Goal: Task Accomplishment & Management: Manage account settings

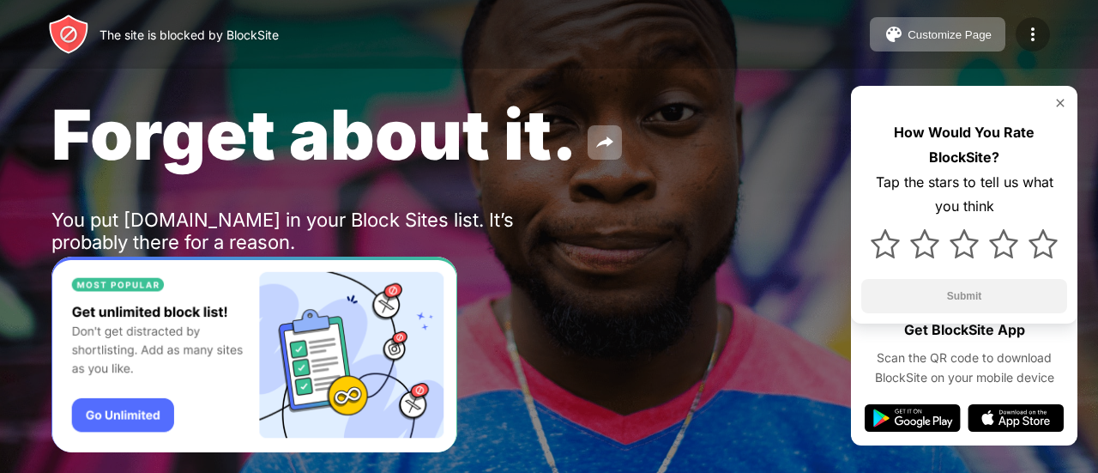
click at [1045, 33] on div at bounding box center [1033, 34] width 34 height 34
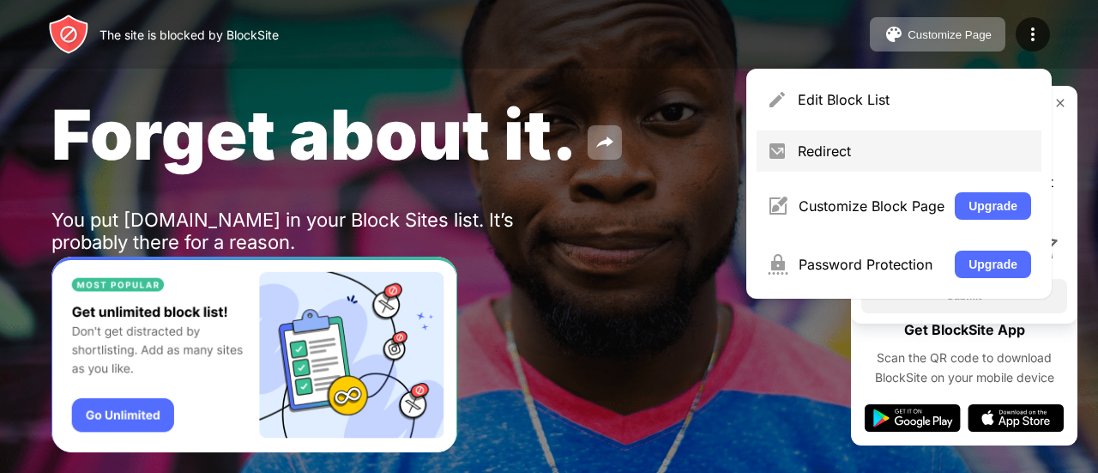
click at [1007, 151] on div "Redirect" at bounding box center [914, 150] width 233 height 17
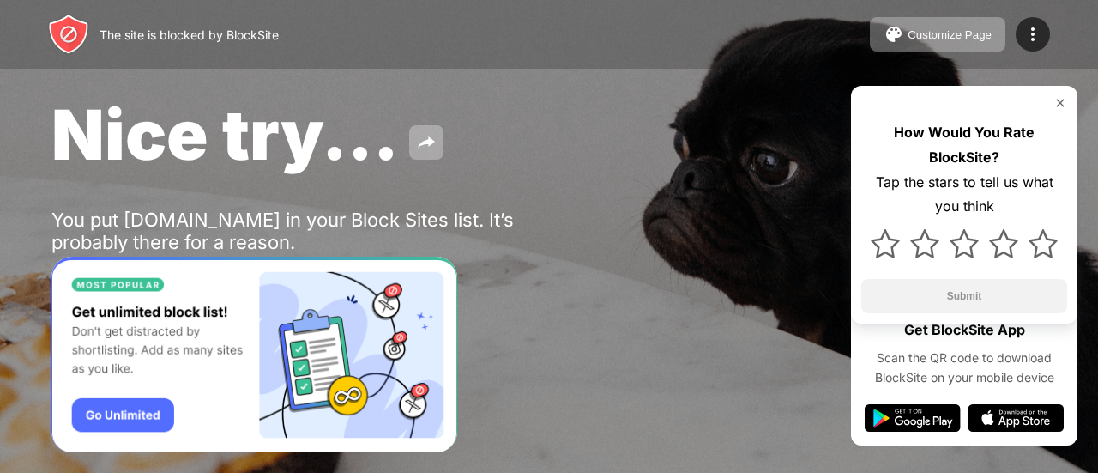
click at [1067, 99] on div "How Would You Rate BlockSite? Tap the stars to tell us what you think Submit" at bounding box center [964, 205] width 226 height 238
click at [1057, 106] on img at bounding box center [1060, 103] width 14 height 14
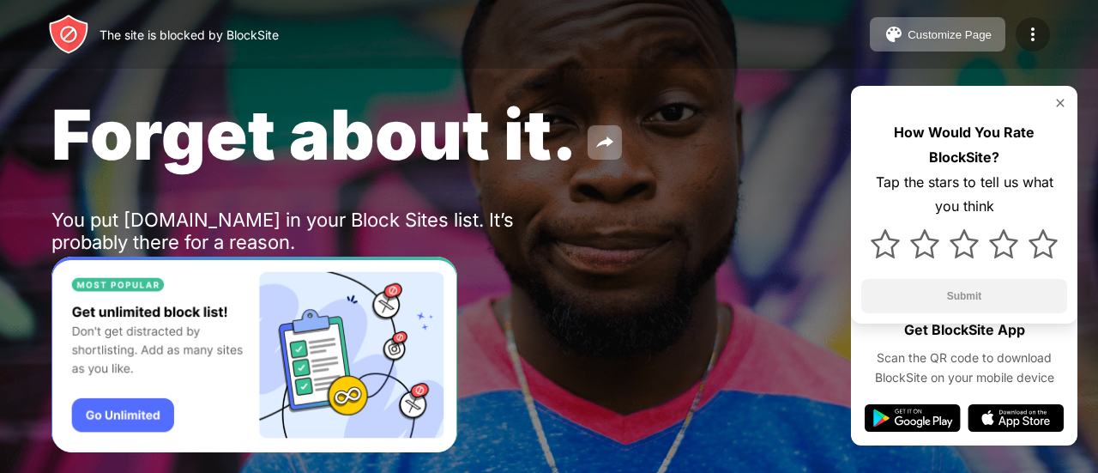
click at [1024, 27] on img at bounding box center [1033, 34] width 21 height 21
